Goal: Information Seeking & Learning: Learn about a topic

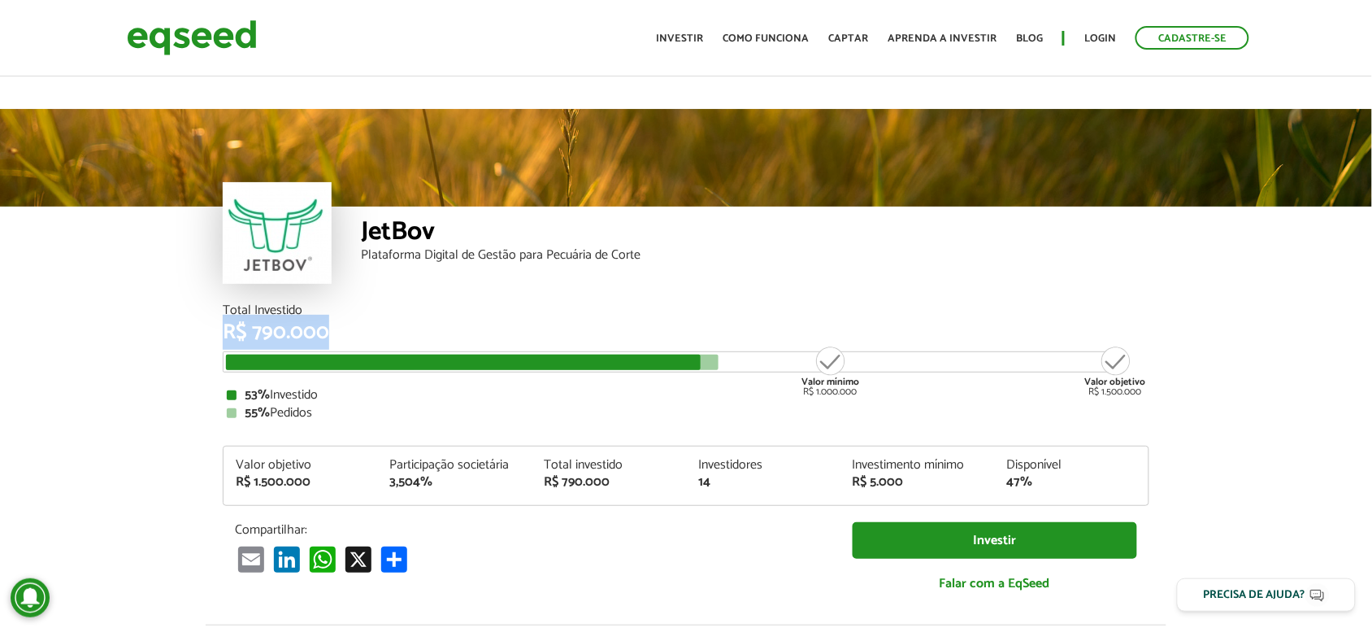
drag, startPoint x: 238, startPoint y: 302, endPoint x: 334, endPoint y: 311, distance: 96.3
click at [334, 311] on div "Total Investido R$ 790.000 Valor mínimo R$ 1.000.000 Valor objetivo R$ 1.500.00…" at bounding box center [686, 361] width 927 height 115
click at [329, 322] on div "R$ 790.000" at bounding box center [686, 332] width 927 height 21
drag, startPoint x: 330, startPoint y: 305, endPoint x: 201, endPoint y: 306, distance: 129.3
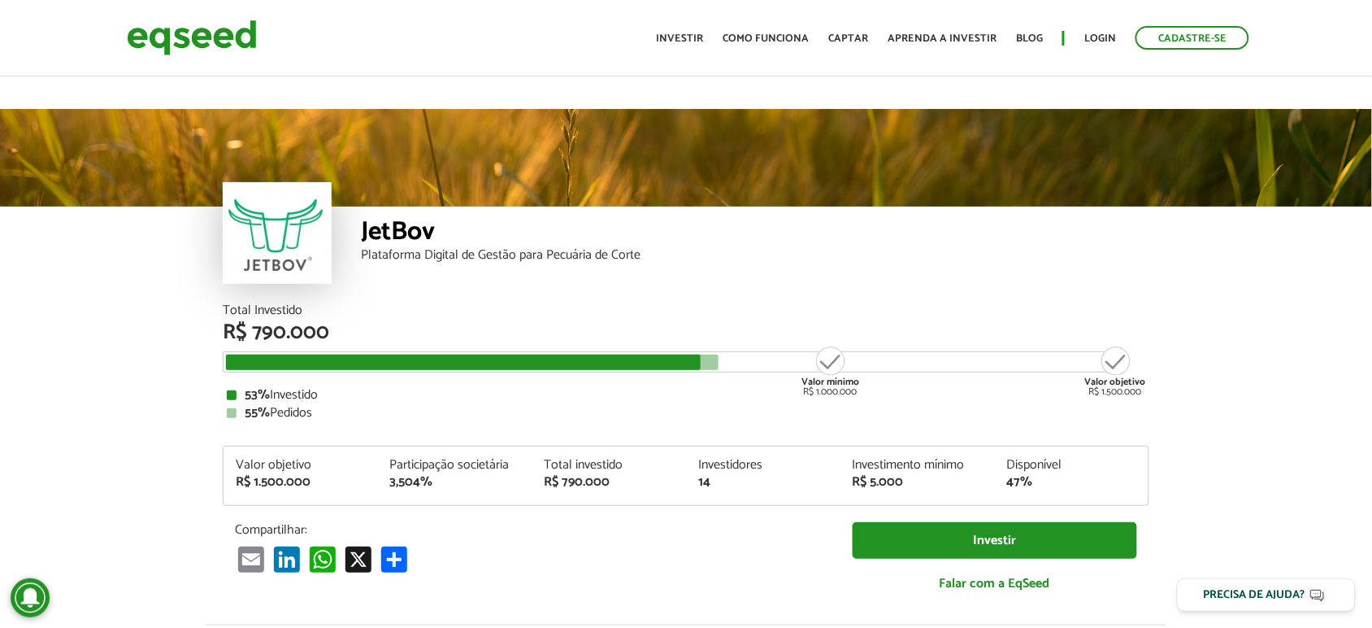
drag, startPoint x: 215, startPoint y: 306, endPoint x: 404, endPoint y: 336, distance: 191.0
click at [404, 336] on div "Total Investido R$ 790.000 Valor mínimo R$ 1.000.000 Valor objetivo R$ 1.500.00…" at bounding box center [686, 464] width 951 height 320
click at [388, 389] on div "53% Investido" at bounding box center [686, 395] width 919 height 13
drag, startPoint x: 346, startPoint y: 291, endPoint x: 152, endPoint y: 285, distance: 193.6
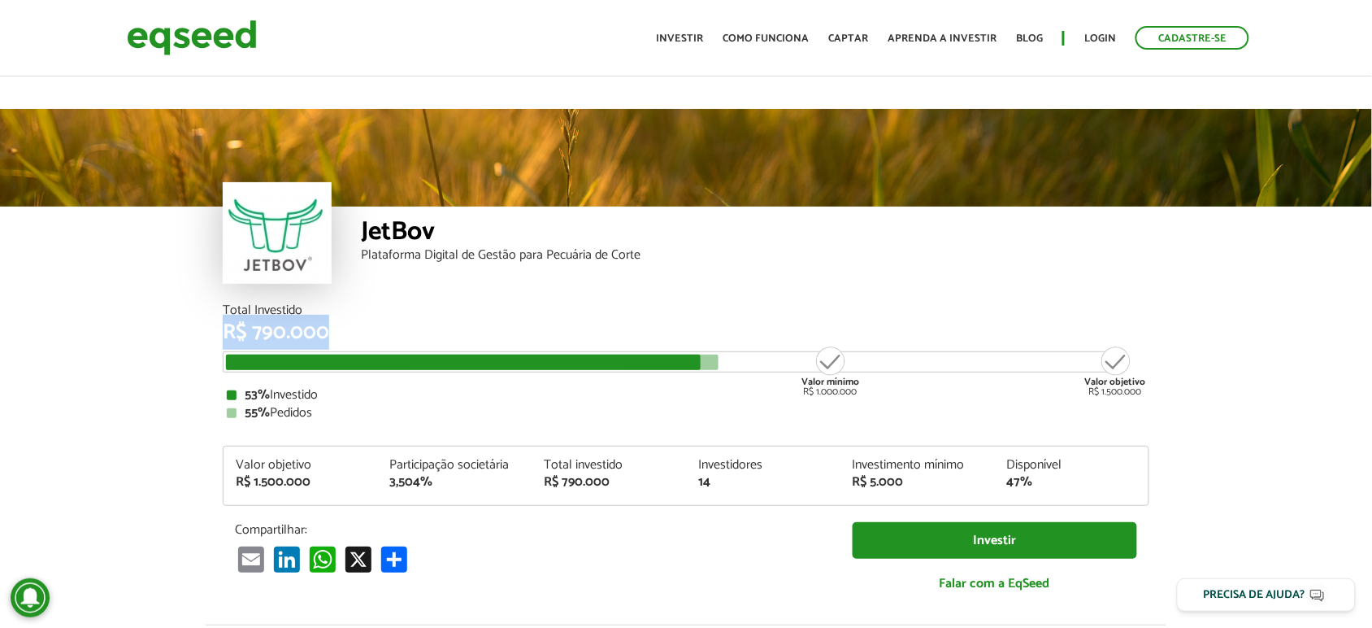
click at [289, 322] on div "R$ 790.000" at bounding box center [686, 332] width 927 height 21
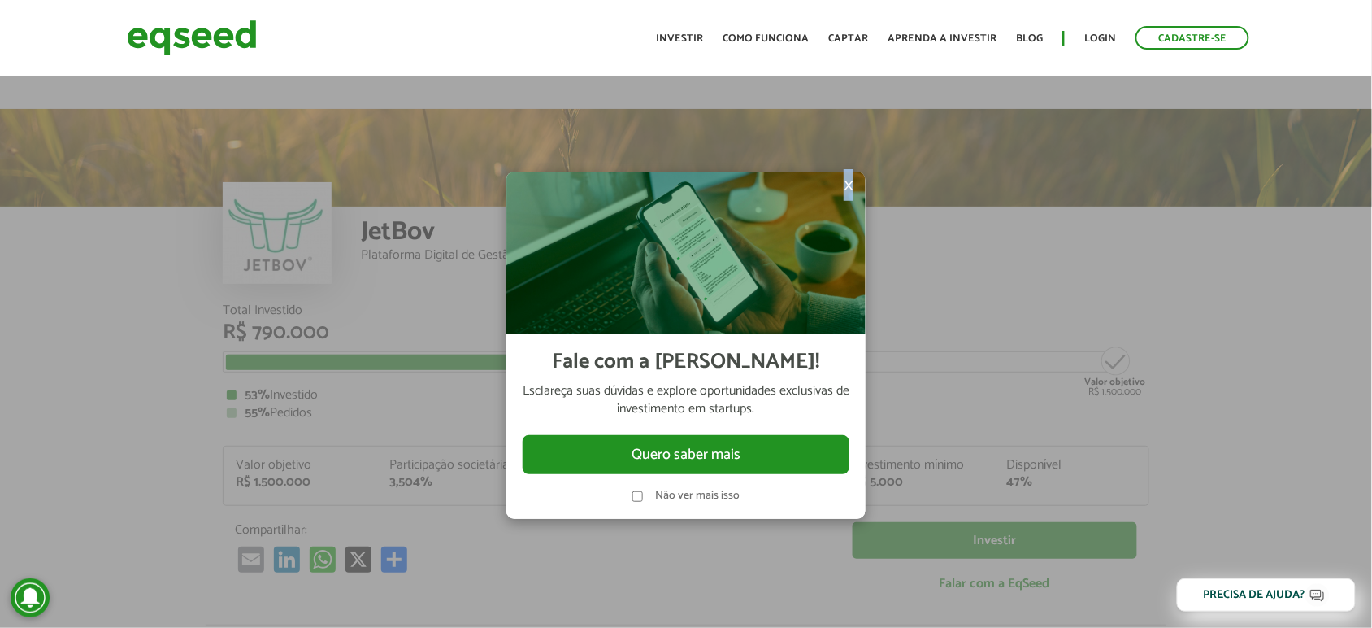
drag, startPoint x: 850, startPoint y: 185, endPoint x: 848, endPoint y: 177, distance: 8.3
click at [850, 185] on span "×" at bounding box center [849, 186] width 10 height 20
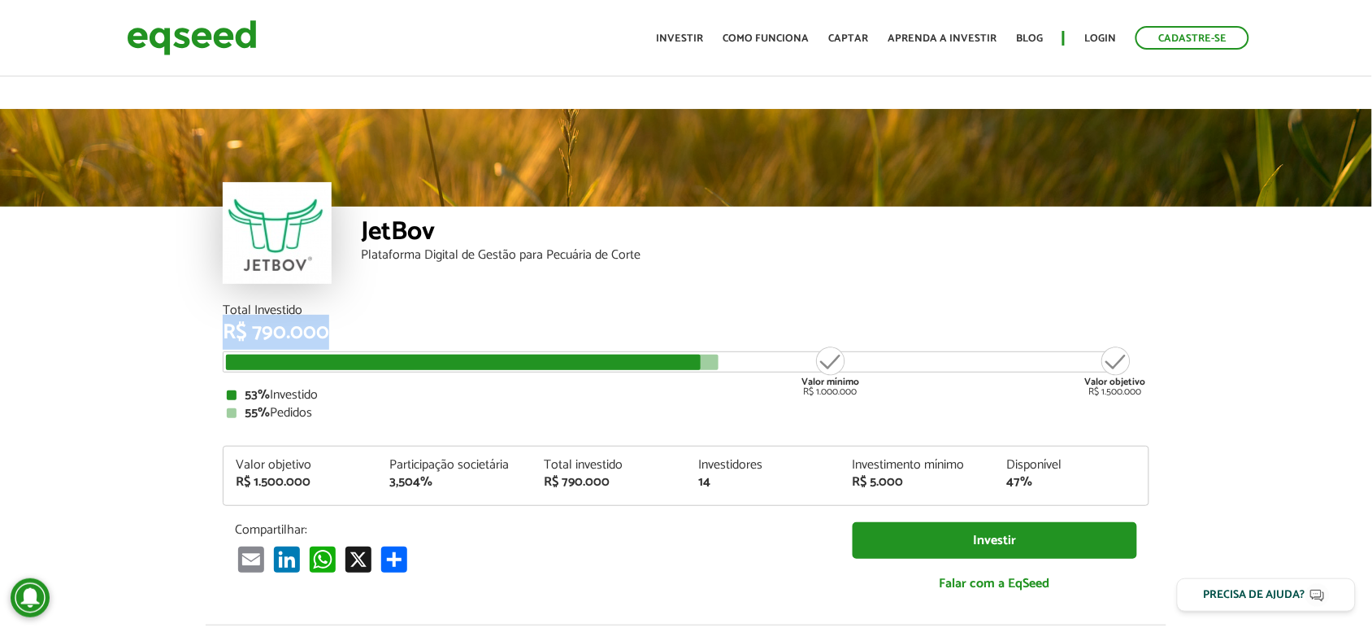
drag, startPoint x: 211, startPoint y: 291, endPoint x: 366, endPoint y: 291, distance: 154.5
click at [366, 304] on div "Total Investido R$ 790.000 Valor mínimo R$ 1.000.000 Valor objetivo R$ 1.500.00…" at bounding box center [686, 464] width 951 height 320
click at [394, 120] on div at bounding box center [686, 158] width 1372 height 98
